Goal: Task Accomplishment & Management: Use online tool/utility

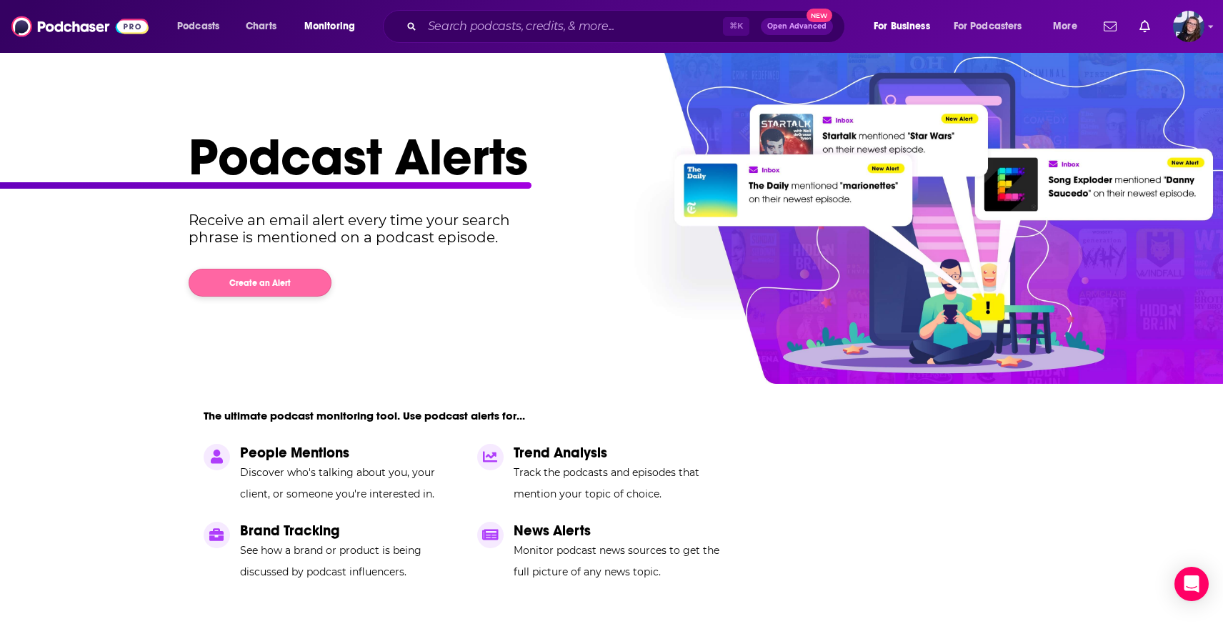
click at [251, 284] on button "Create an Alert" at bounding box center [260, 283] width 143 height 28
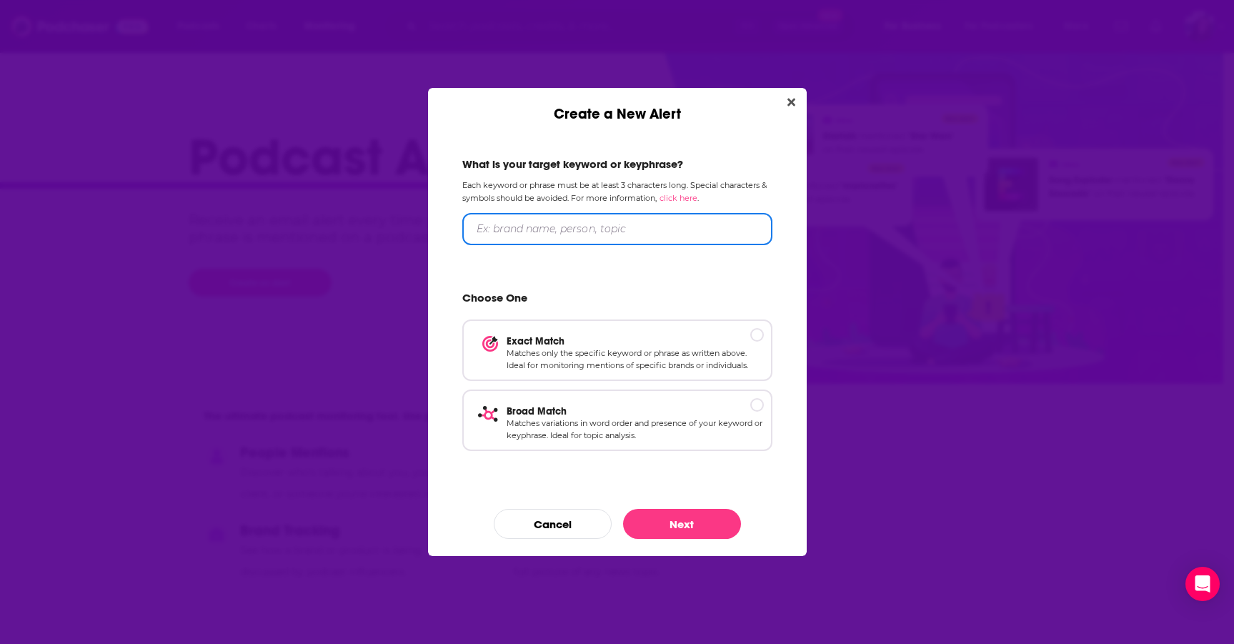
click at [528, 221] on input "Create a New Alert" at bounding box center [617, 229] width 310 height 32
type input "Angel"
type input "Angel Studios"
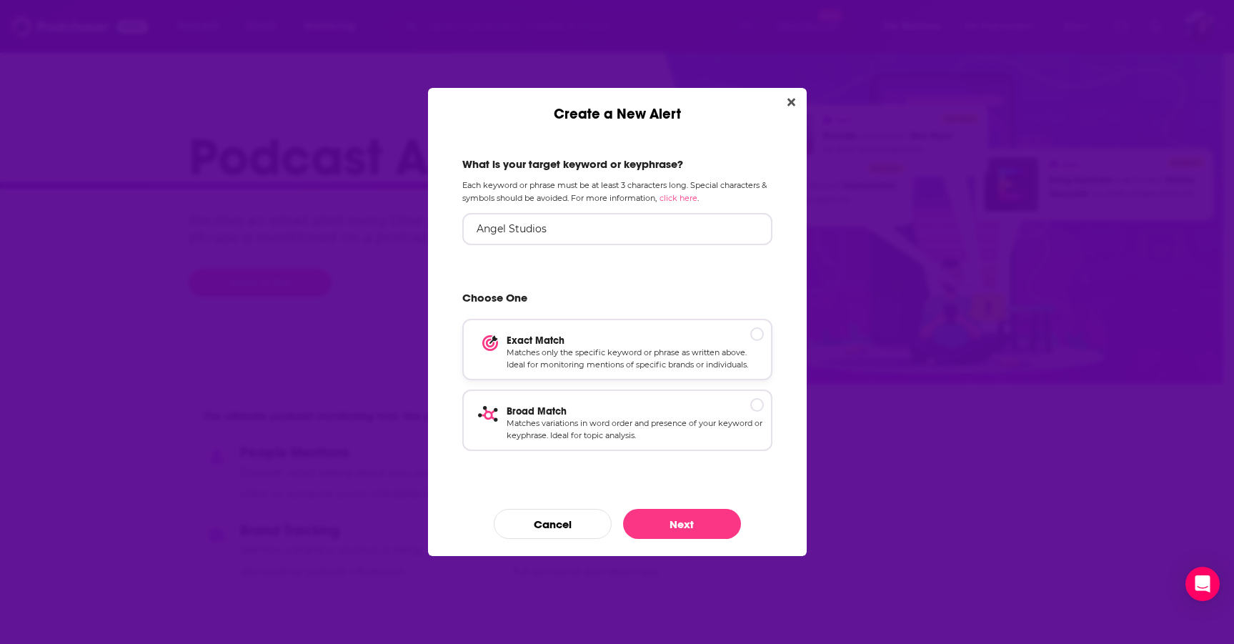
click at [623, 351] on p "Matches only the specific keyword or phrase as written above. Ideal for monitor…" at bounding box center [635, 359] width 257 height 25
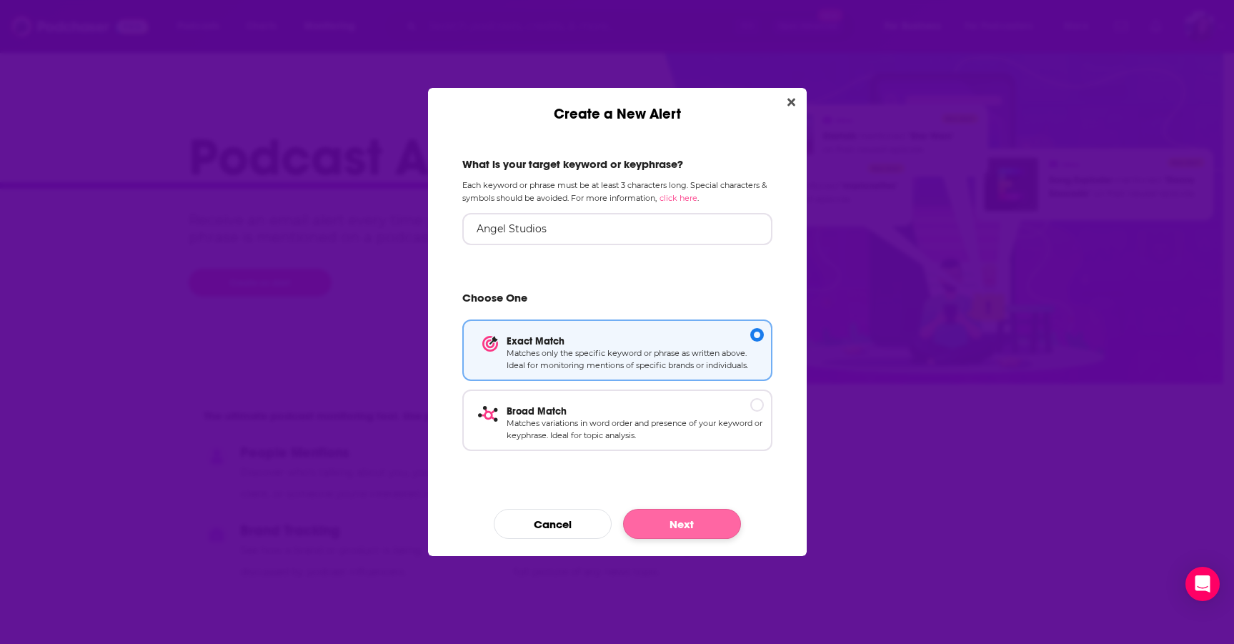
click at [682, 524] on button "Next" at bounding box center [682, 524] width 118 height 30
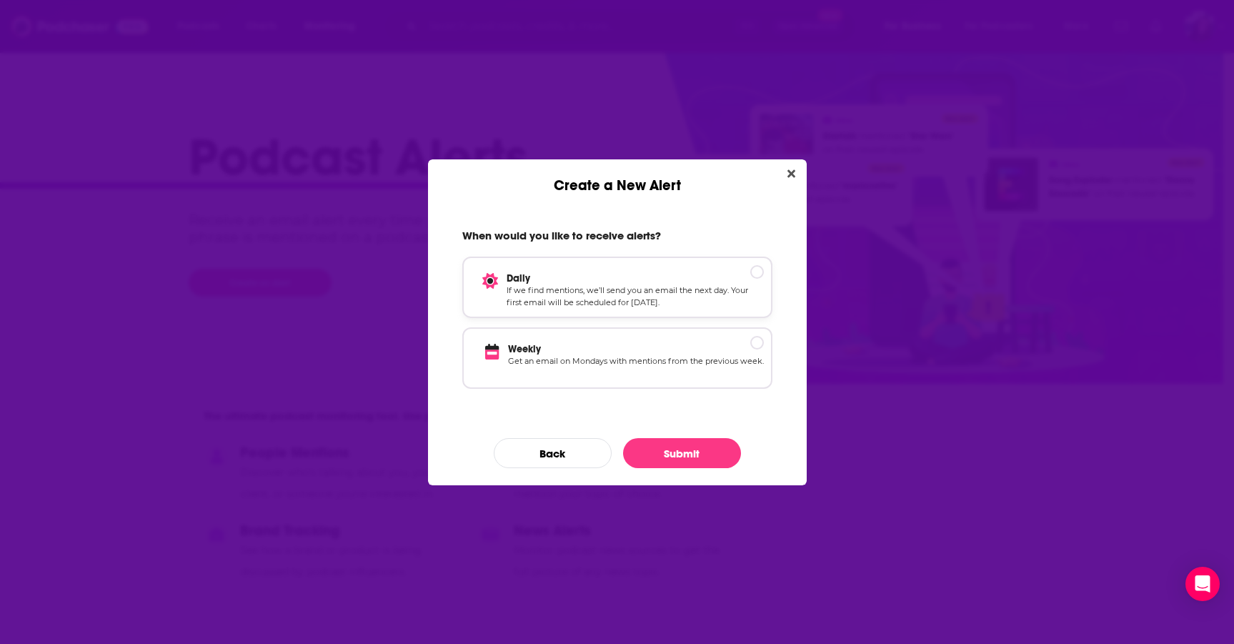
click at [757, 273] on p "Daily" at bounding box center [635, 278] width 257 height 12
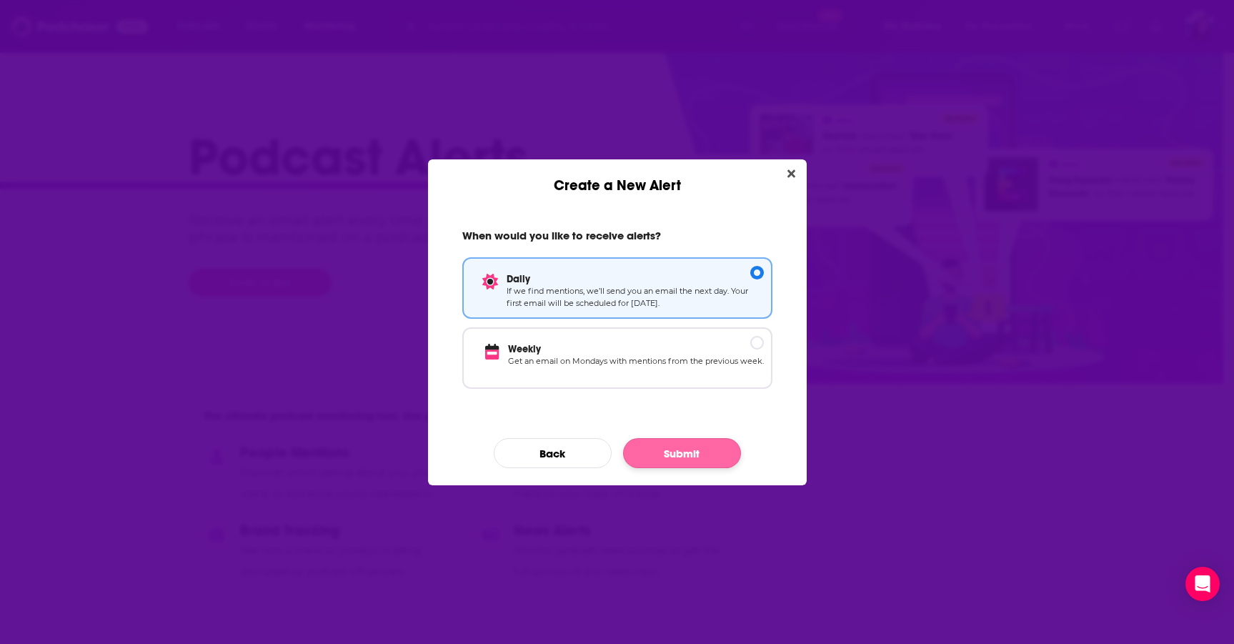
click at [672, 452] on button "Submit" at bounding box center [682, 453] width 118 height 30
